Goal: Use online tool/utility: Utilize a website feature to perform a specific function

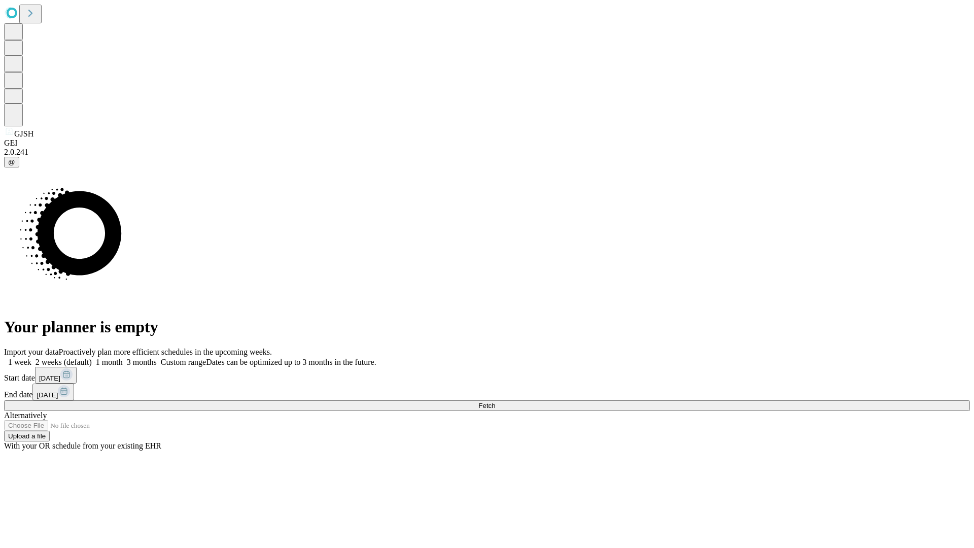
click at [495, 402] on span "Fetch" at bounding box center [487, 406] width 17 height 8
